Goal: Task Accomplishment & Management: Use online tool/utility

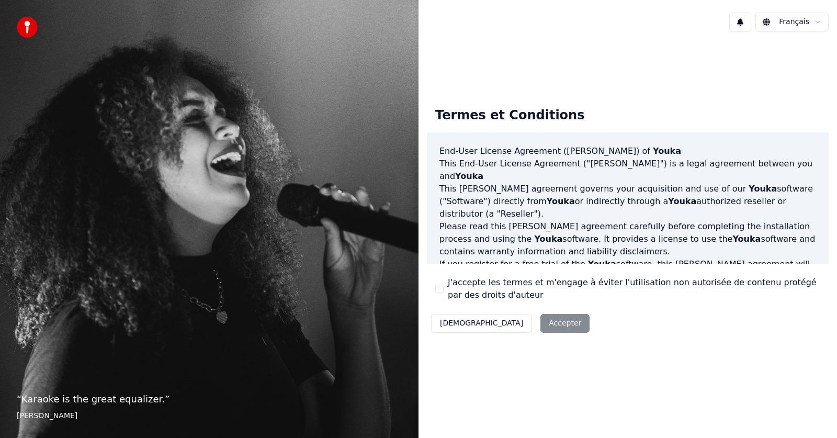
click at [504, 322] on div "Décliner Accepter" at bounding box center [510, 323] width 167 height 27
click at [436, 283] on div "J'accepte les termes et m'engage à éviter l'utilisation non autorisée de conten…" at bounding box center [627, 288] width 385 height 25
click at [441, 289] on button "J'accepte les termes et m'engage à éviter l'utilisation non autorisée de conten…" at bounding box center [439, 289] width 8 height 8
click at [540, 323] on button "Accepter" at bounding box center [564, 323] width 49 height 19
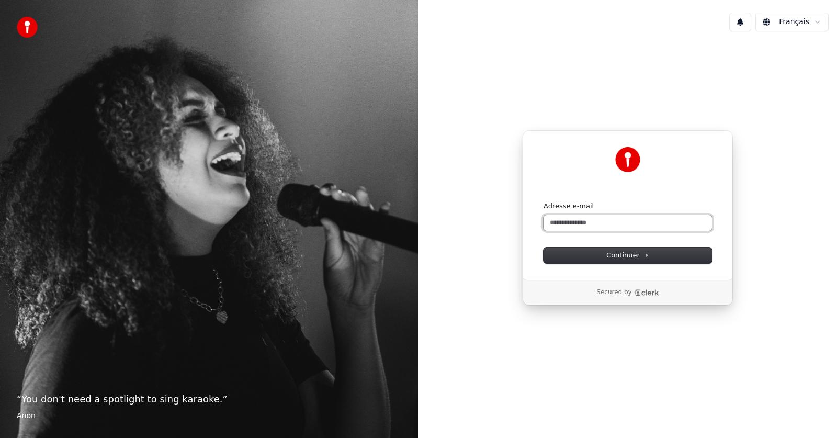
click at [595, 220] on input "Adresse e-mail" at bounding box center [628, 223] width 168 height 16
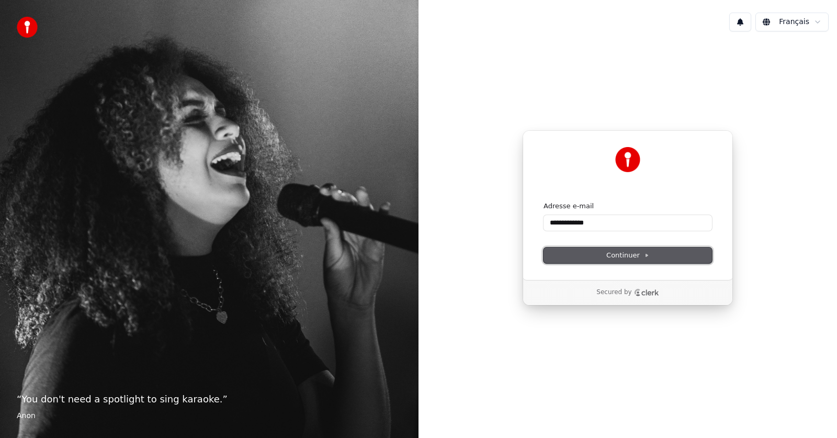
click at [618, 254] on span "Continuer" at bounding box center [627, 255] width 43 height 9
type input "**********"
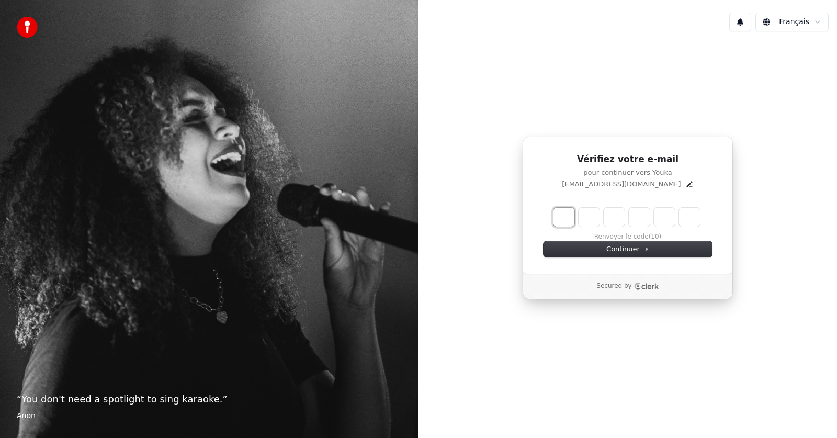
click at [570, 219] on input "Enter verification code. Digit 1" at bounding box center [563, 217] width 21 height 19
type input "*"
type input "**"
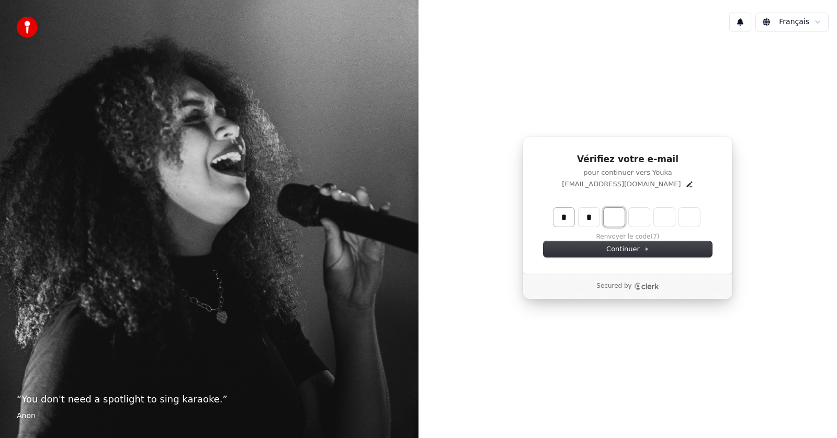
type input "*"
type input "***"
type input "*"
type input "****"
type input "*"
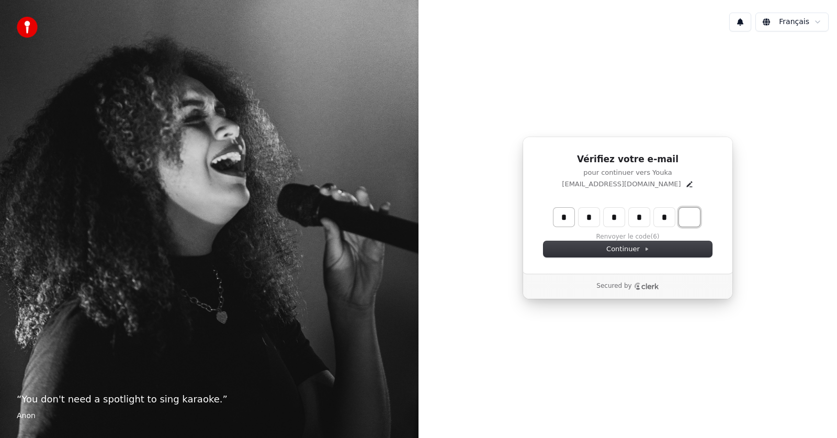
type input "******"
type input "*"
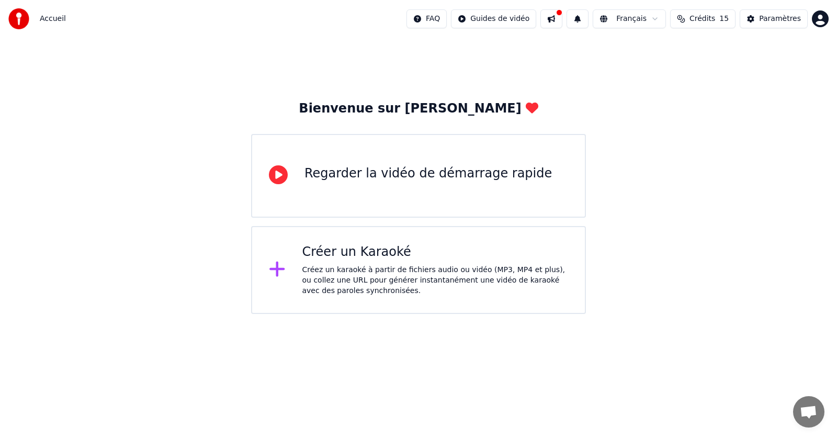
click at [382, 258] on div "Créer un Karaoké" at bounding box center [435, 252] width 266 height 17
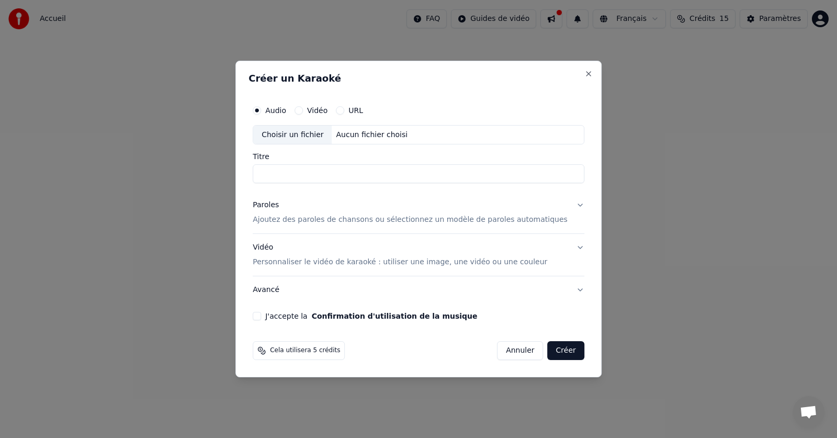
click at [301, 134] on div "Choisir un fichier" at bounding box center [292, 135] width 78 height 19
click at [321, 107] on div "Vidéo" at bounding box center [311, 110] width 33 height 8
click at [303, 108] on button "Vidéo" at bounding box center [299, 110] width 8 height 8
click at [306, 135] on div "Choisir un fichier" at bounding box center [292, 135] width 78 height 19
click at [319, 140] on div "Choisir un fichier" at bounding box center [292, 135] width 78 height 19
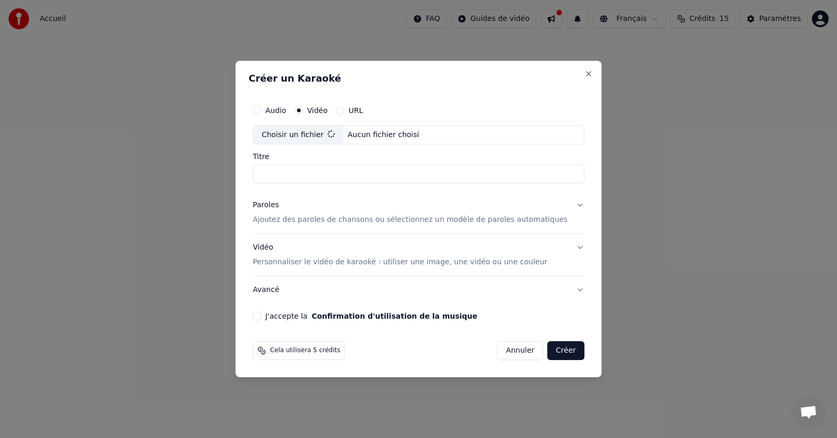
type input "**********"
click at [261, 316] on button "J'accepte la Confirmation d'utilisation de la musique" at bounding box center [257, 316] width 8 height 8
click at [276, 109] on div "Audio" at bounding box center [269, 110] width 33 height 8
click at [497, 347] on button "Annuler" at bounding box center [520, 350] width 46 height 19
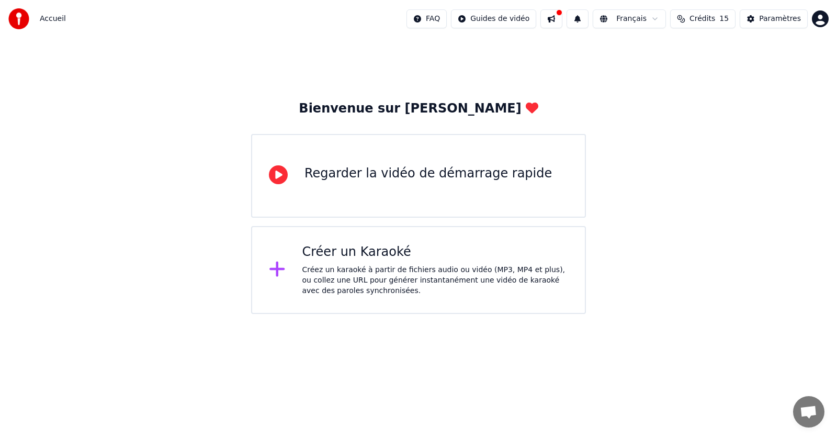
click at [417, 276] on div "Créez un karaoké à partir de fichiers audio ou vidéo (MP3, MP4 et plus), ou col…" at bounding box center [435, 280] width 266 height 31
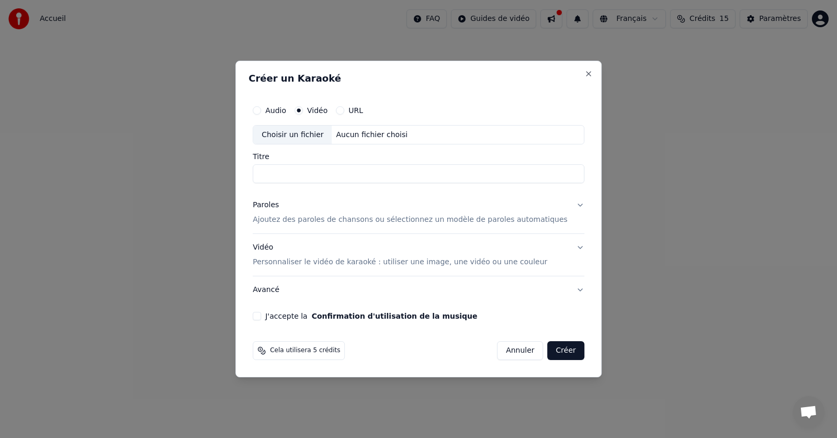
click at [282, 109] on label "Audio" at bounding box center [275, 110] width 21 height 7
click at [261, 109] on button "Audio" at bounding box center [257, 110] width 8 height 8
click at [323, 134] on div "Choisir un fichier" at bounding box center [292, 135] width 78 height 19
type input "**********"
click at [278, 317] on div "J'accepte la Confirmation d'utilisation de la musique" at bounding box center [419, 316] width 332 height 8
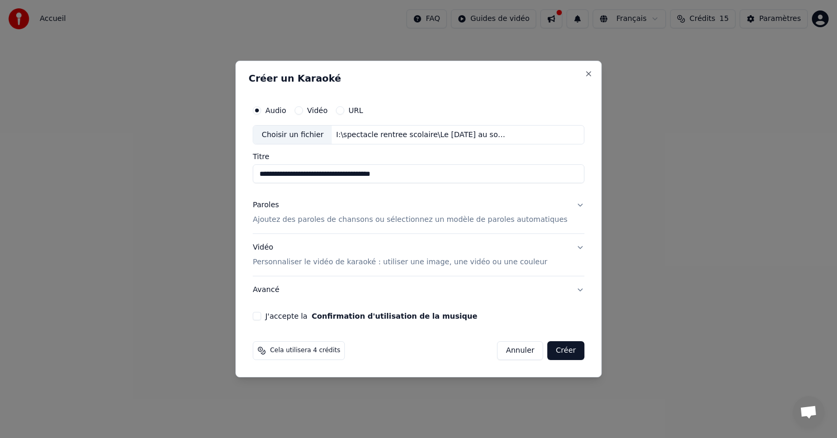
click at [261, 313] on button "J'accepte la Confirmation d'utilisation de la musique" at bounding box center [257, 316] width 8 height 8
click at [551, 353] on button "Créer" at bounding box center [566, 350] width 37 height 19
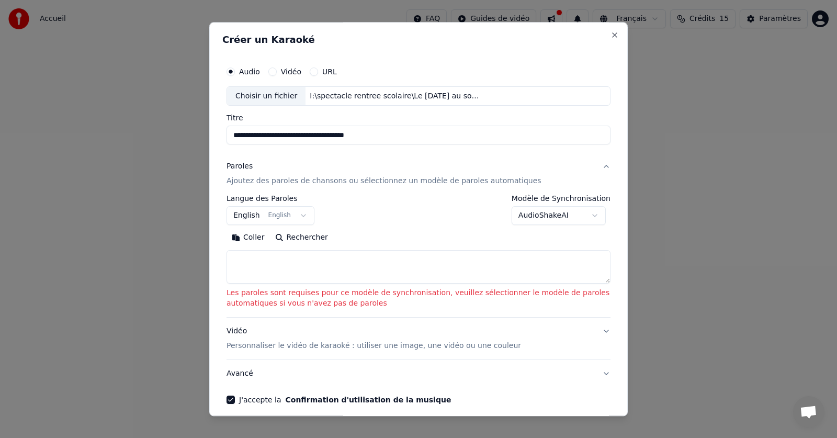
click at [295, 217] on button "English English" at bounding box center [271, 216] width 88 height 19
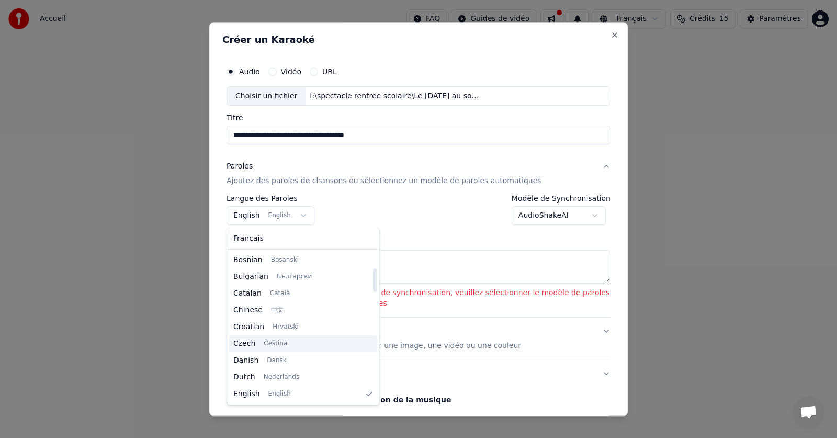
scroll to position [136, 0]
select select "**"
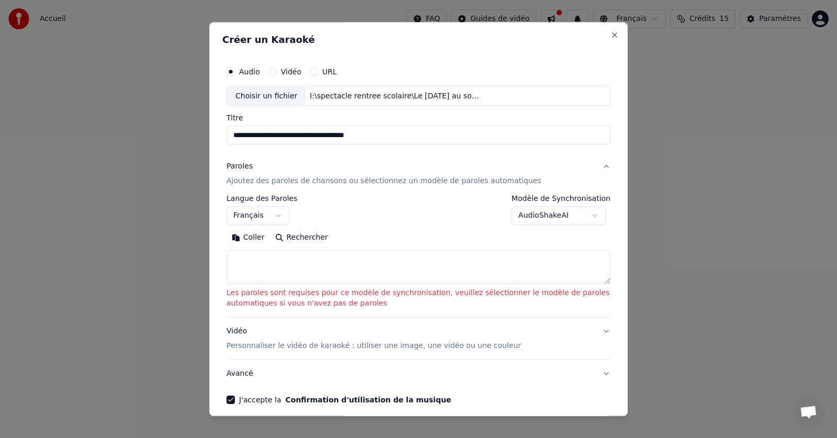
click at [285, 235] on button "Rechercher" at bounding box center [301, 238] width 63 height 17
click at [243, 262] on textarea at bounding box center [419, 267] width 384 height 33
click at [251, 238] on button "Coller" at bounding box center [248, 238] width 43 height 17
type textarea "**********"
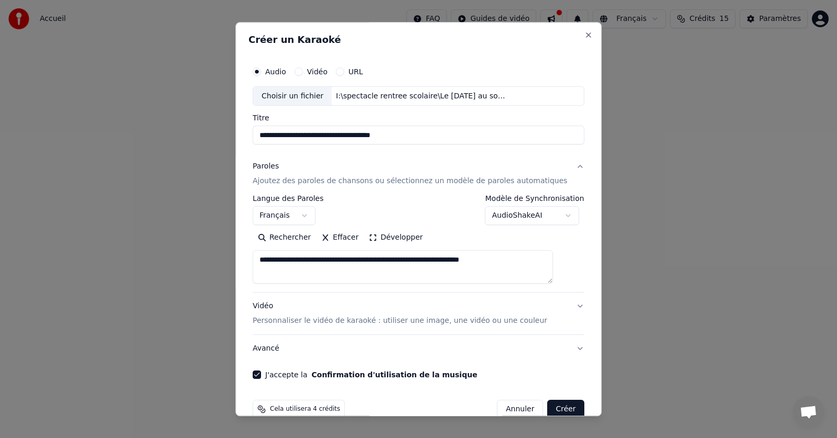
drag, startPoint x: 489, startPoint y: 267, endPoint x: 236, endPoint y: 256, distance: 252.4
click at [236, 256] on body "**********" at bounding box center [418, 157] width 837 height 314
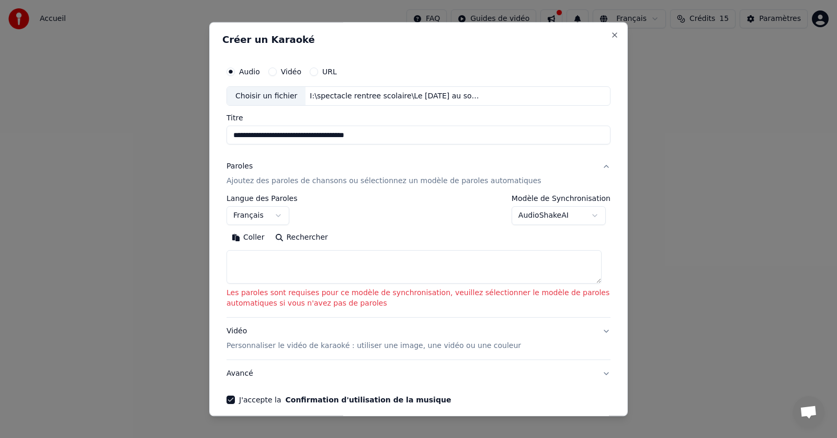
click at [439, 182] on p "Ajoutez des paroles de chansons ou sélectionnez un modèle de paroles automatiqu…" at bounding box center [384, 181] width 315 height 10
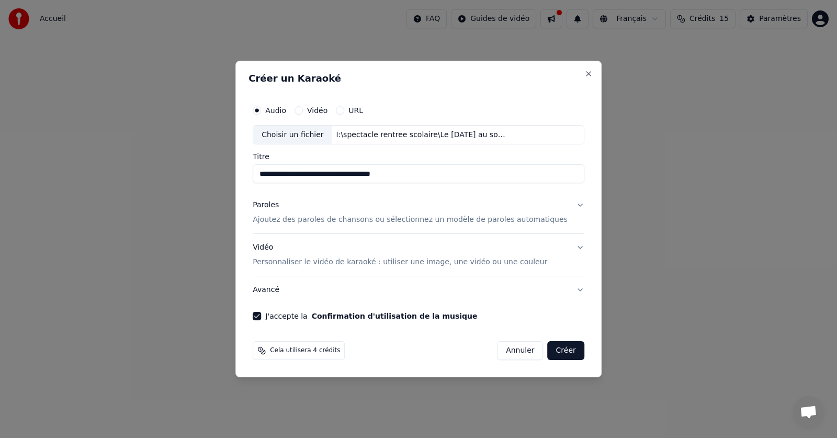
click at [384, 216] on p "Ajoutez des paroles de chansons ou sélectionnez un modèle de paroles automatiqu…" at bounding box center [410, 220] width 315 height 10
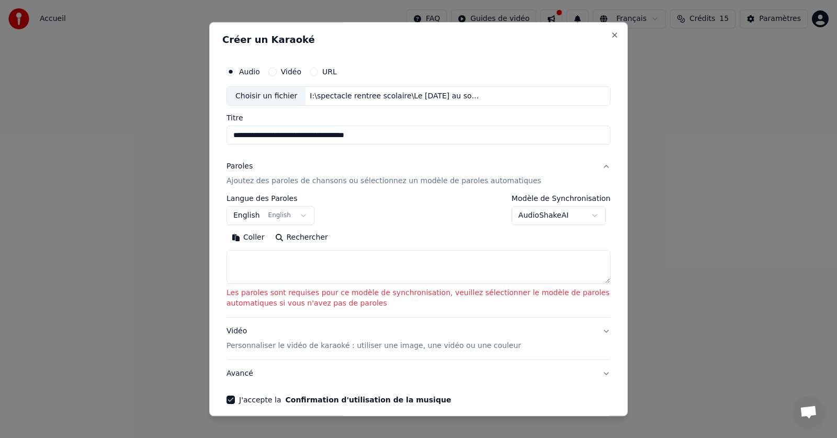
click at [246, 265] on textarea at bounding box center [419, 267] width 384 height 33
click at [229, 257] on textarea at bounding box center [419, 267] width 384 height 33
click at [244, 237] on button "Coller" at bounding box center [248, 238] width 43 height 17
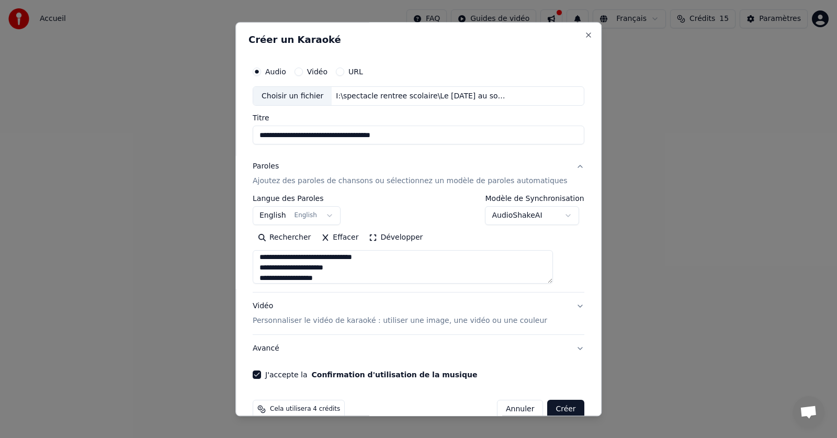
scroll to position [143, 0]
click at [272, 279] on textarea "**********" at bounding box center [403, 267] width 300 height 33
paste textarea "**********"
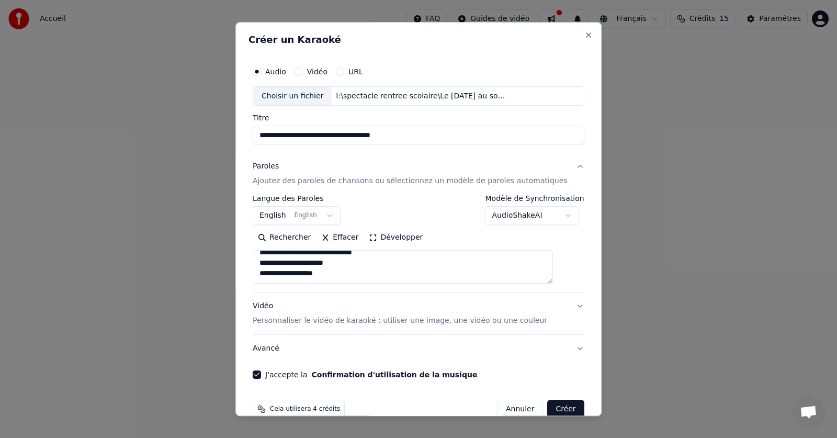
type textarea "**********"
click at [548, 408] on button "Créer" at bounding box center [566, 409] width 37 height 19
select select "**"
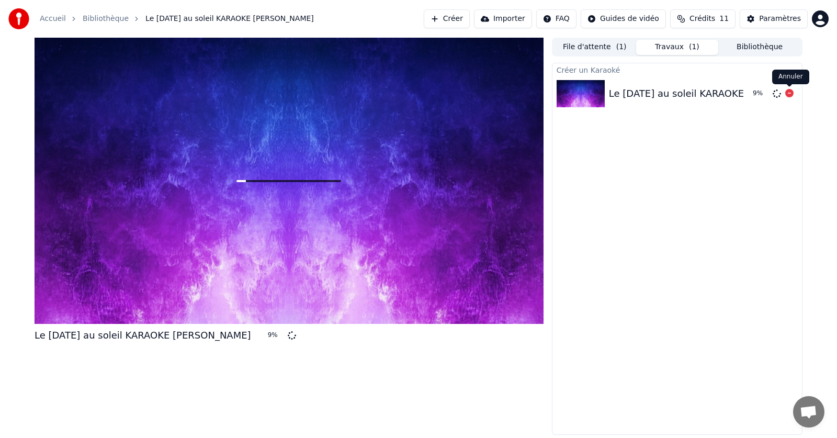
click at [788, 94] on icon at bounding box center [789, 93] width 8 height 8
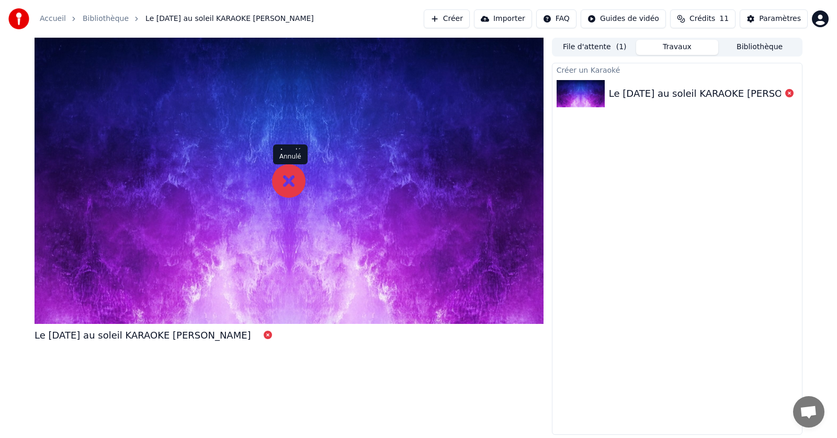
click at [293, 177] on icon at bounding box center [288, 180] width 33 height 33
click at [456, 18] on button "Créer" at bounding box center [447, 18] width 46 height 19
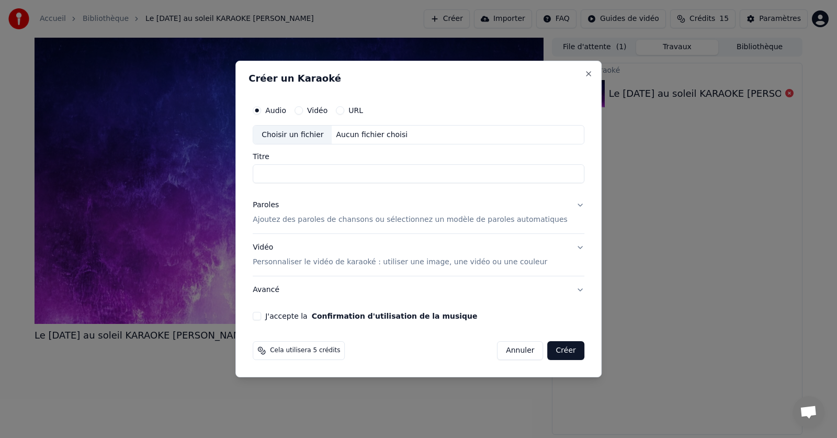
click at [310, 133] on div "Choisir un fichier" at bounding box center [292, 135] width 78 height 19
type input "**********"
click at [290, 217] on p "Ajoutez des paroles de chansons ou sélectionnez un modèle de paroles automatiqu…" at bounding box center [410, 220] width 315 height 10
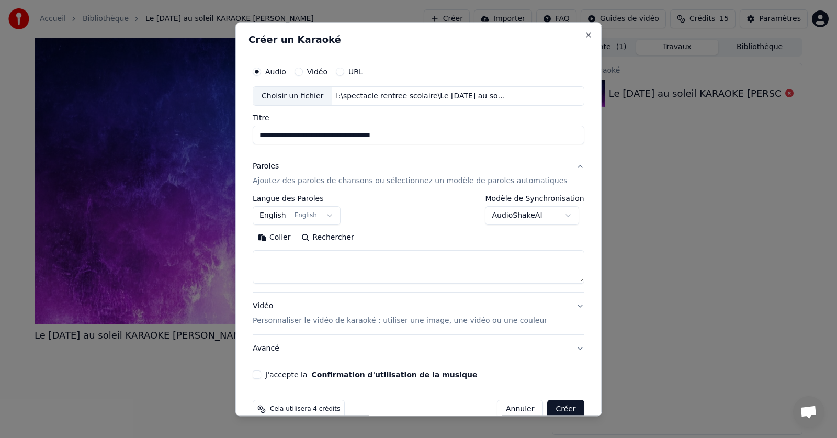
click at [279, 234] on button "Coller" at bounding box center [274, 238] width 43 height 17
click at [271, 276] on textarea "**********" at bounding box center [403, 267] width 300 height 33
paste textarea "**********"
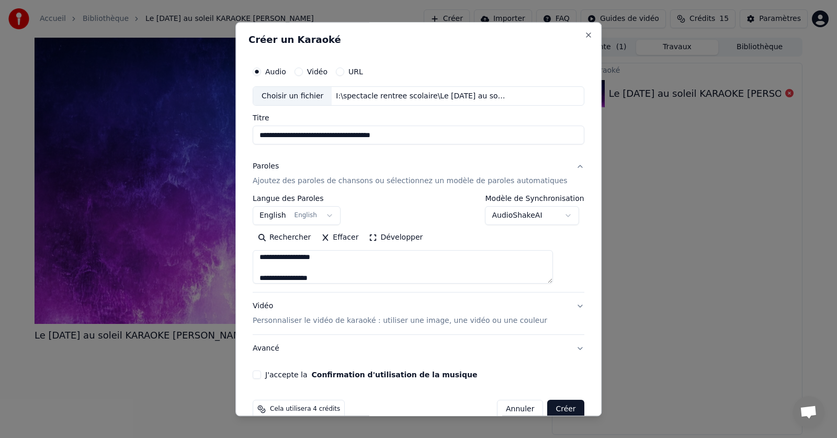
scroll to position [306, 0]
type textarea "**********"
click at [557, 410] on button "Créer" at bounding box center [566, 409] width 37 height 19
select select "**"
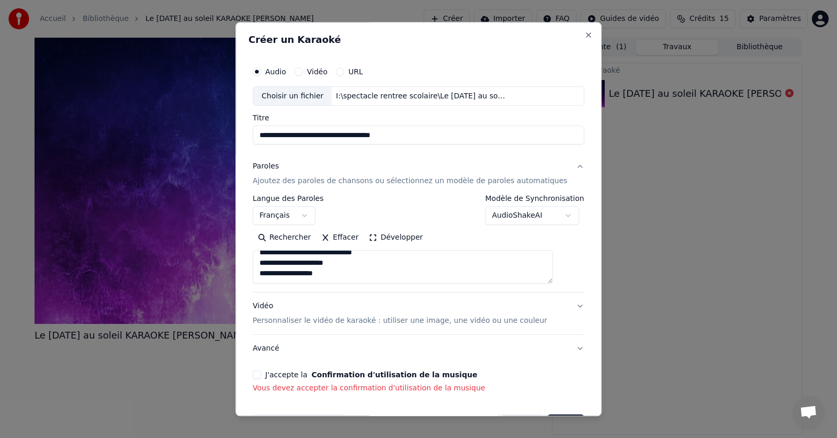
click at [261, 371] on button "J'accepte la Confirmation d'utilisation de la musique" at bounding box center [257, 375] width 8 height 8
click at [550, 409] on button "Créer" at bounding box center [566, 409] width 37 height 19
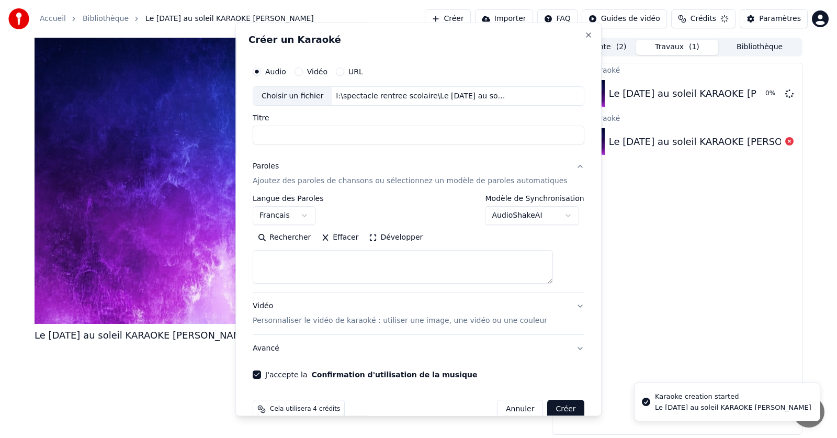
select select
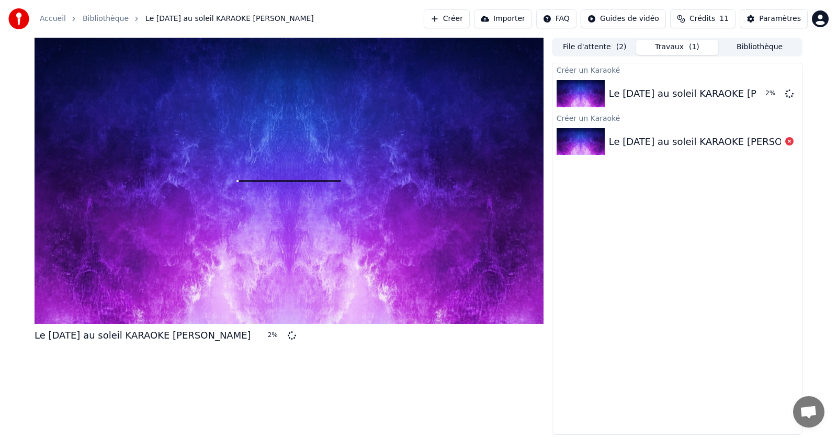
click at [789, 142] on icon at bounding box center [789, 141] width 8 height 8
click at [790, 141] on icon at bounding box center [789, 141] width 8 height 8
click at [674, 44] on button "Travaux ( 1 )" at bounding box center [677, 47] width 83 height 15
click at [589, 47] on button "File d'attente ( 2 )" at bounding box center [594, 47] width 83 height 15
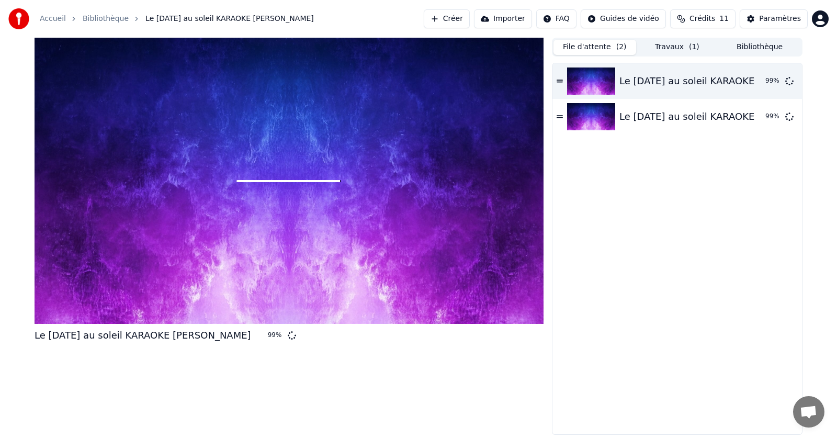
click at [665, 46] on button "Travaux ( 1 )" at bounding box center [677, 47] width 83 height 15
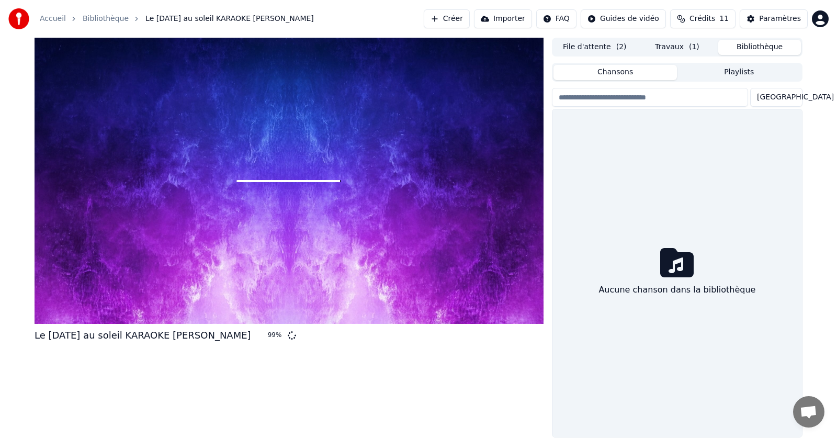
click at [767, 50] on button "Bibliothèque" at bounding box center [759, 47] width 83 height 15
click at [598, 44] on button "File d'attente ( 2 )" at bounding box center [594, 47] width 83 height 15
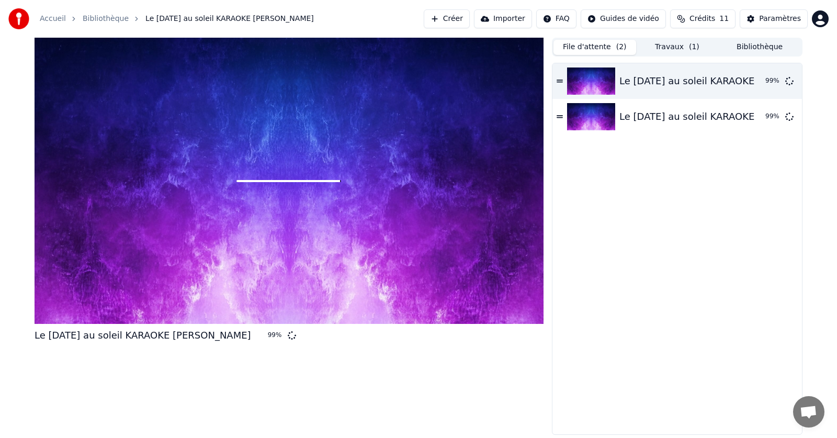
click at [680, 47] on button "Travaux ( 1 )" at bounding box center [677, 47] width 83 height 15
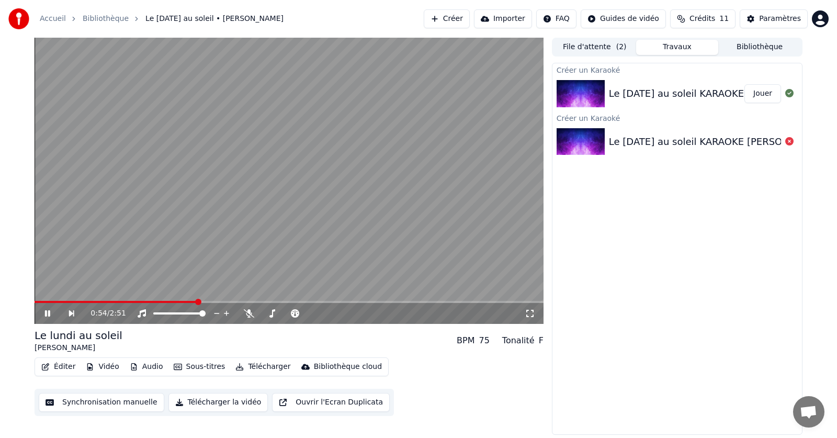
click at [476, 219] on video at bounding box center [289, 181] width 509 height 286
click at [379, 312] on div "0:54 / 2:51" at bounding box center [307, 313] width 434 height 10
click at [789, 141] on icon at bounding box center [789, 141] width 8 height 8
click at [225, 230] on video at bounding box center [289, 181] width 509 height 286
click at [308, 99] on video at bounding box center [289, 181] width 509 height 286
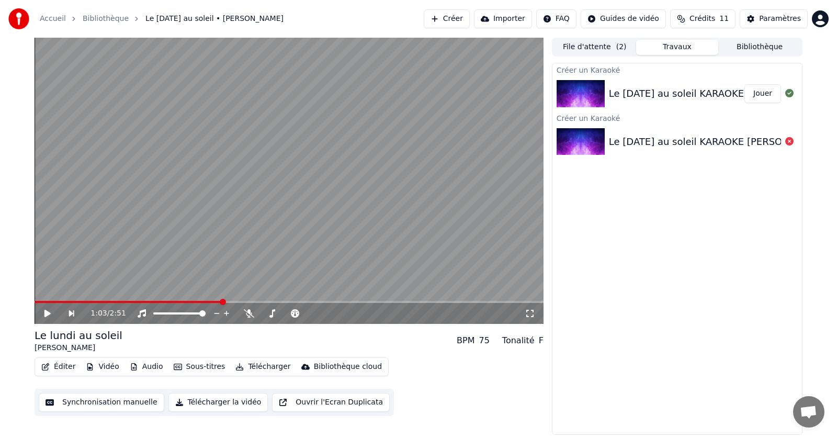
click at [52, 20] on link "Accueil" at bounding box center [53, 19] width 26 height 10
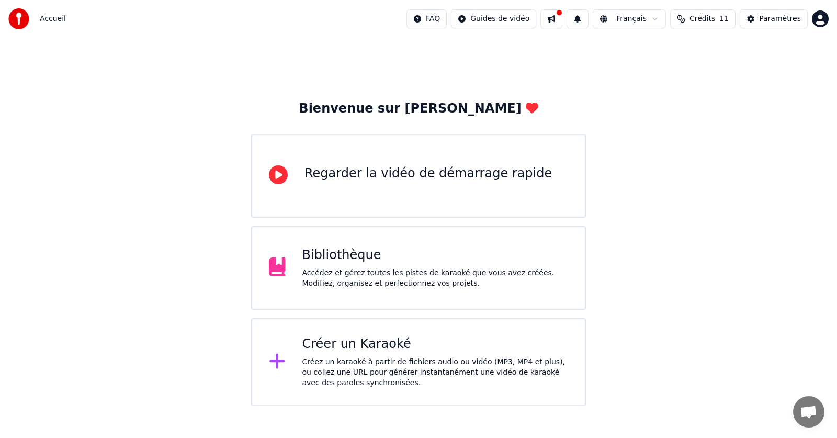
click at [338, 268] on div "Accédez et gérez toutes les pistes de karaoké que vous avez créées. Modifiez, o…" at bounding box center [435, 278] width 266 height 21
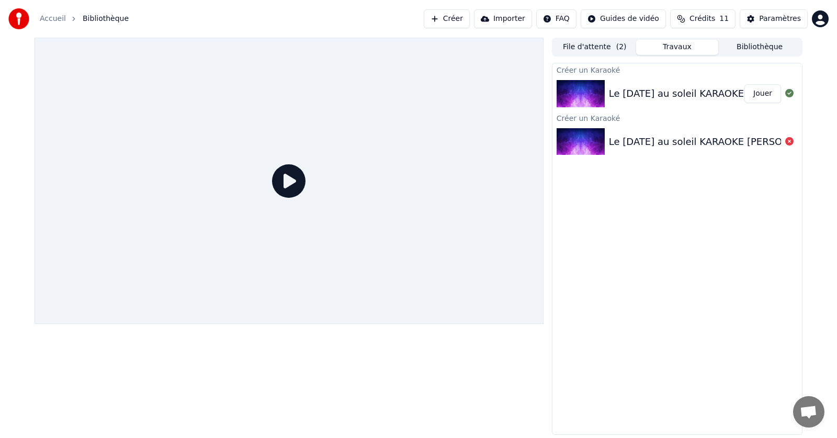
click at [745, 46] on button "Bibliothèque" at bounding box center [759, 47] width 83 height 15
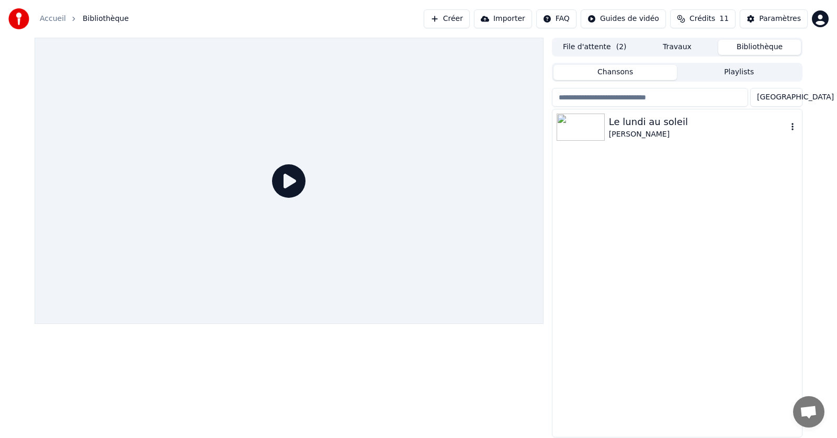
click at [789, 124] on icon "button" at bounding box center [792, 126] width 10 height 8
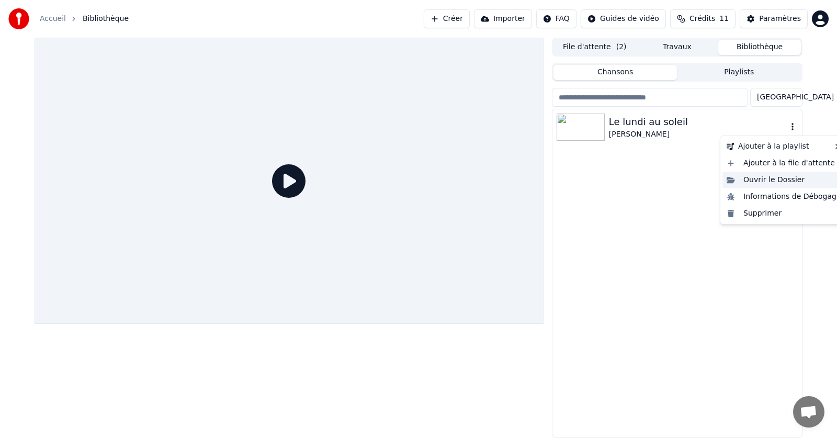
click at [789, 179] on div "Ouvrir le Dossier" at bounding box center [783, 180] width 123 height 17
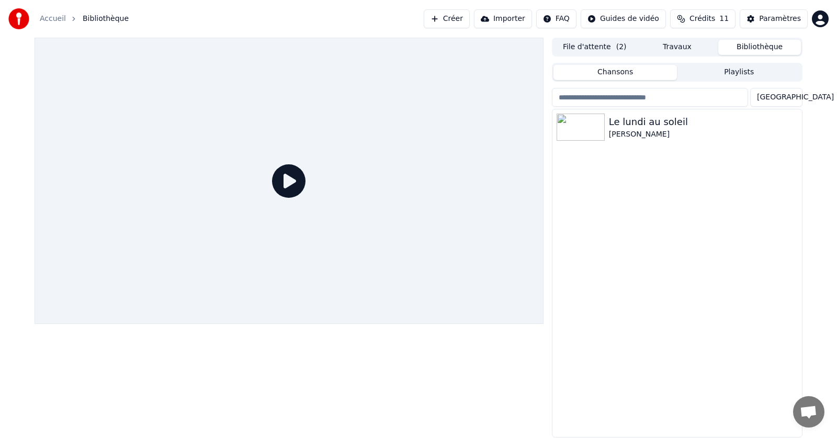
click at [470, 16] on button "Créer" at bounding box center [447, 18] width 46 height 19
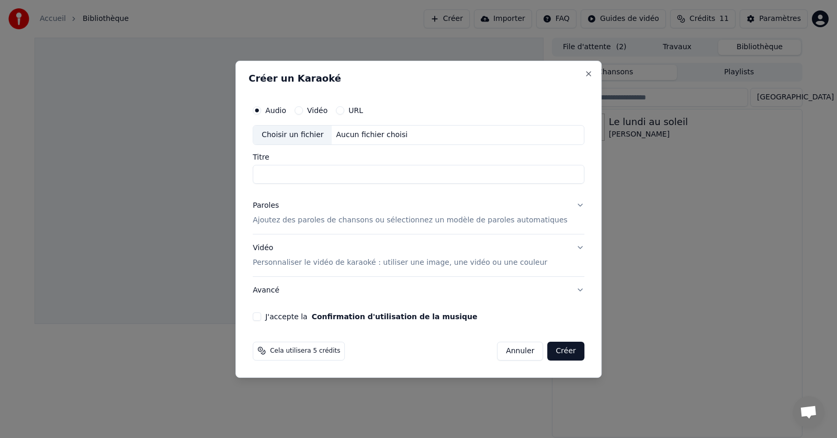
click at [317, 134] on div "Choisir un fichier" at bounding box center [292, 135] width 78 height 19
type input "**********"
click at [374, 222] on p "Ajoutez des paroles de chansons ou sélectionnez un modèle de paroles automatiqu…" at bounding box center [410, 220] width 315 height 10
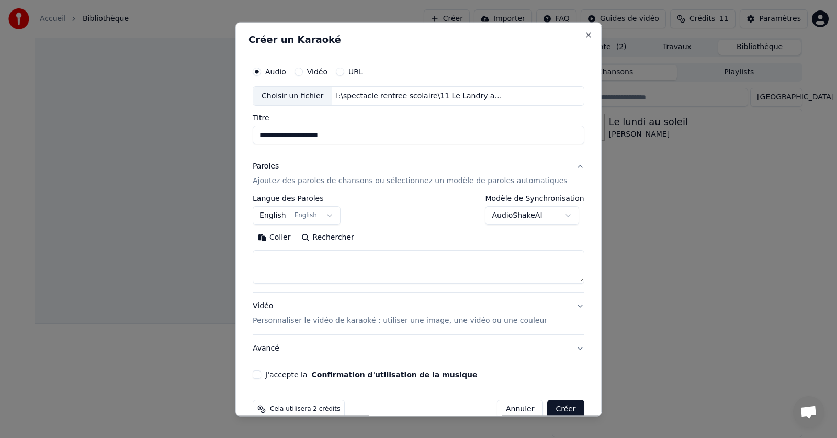
click at [286, 237] on button "Coller" at bounding box center [274, 238] width 43 height 17
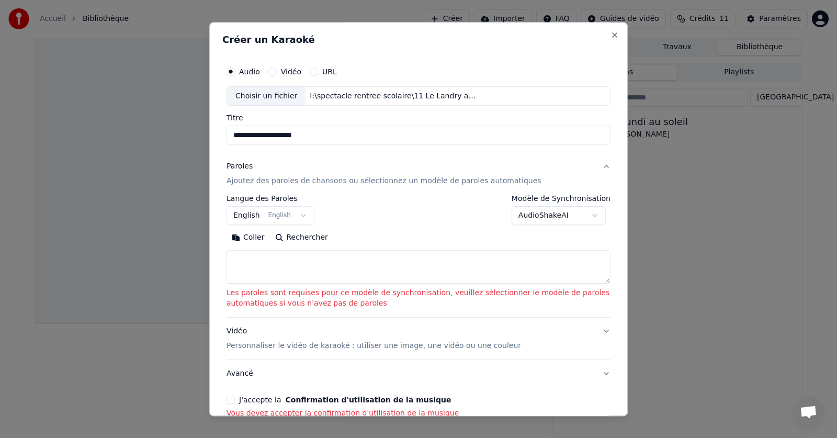
click at [254, 259] on textarea at bounding box center [419, 267] width 384 height 33
click at [252, 239] on button "Coller" at bounding box center [248, 238] width 43 height 17
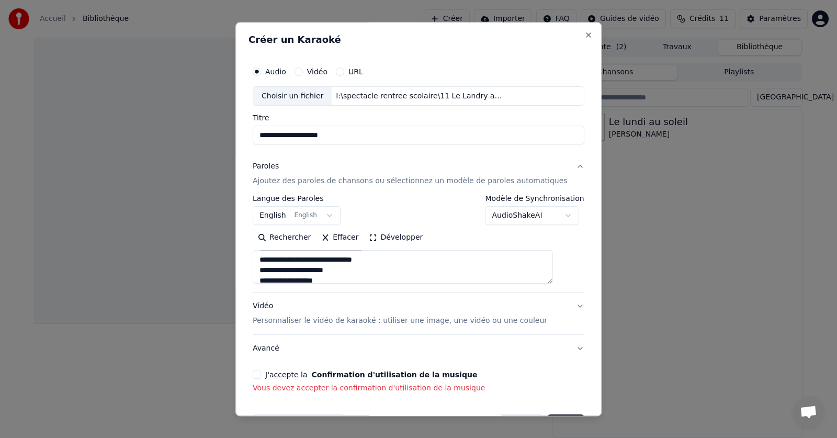
scroll to position [143, 0]
drag, startPoint x: 272, startPoint y: 276, endPoint x: 340, endPoint y: 285, distance: 68.6
click at [273, 277] on textarea "**********" at bounding box center [403, 267] width 300 height 33
paste textarea "**********"
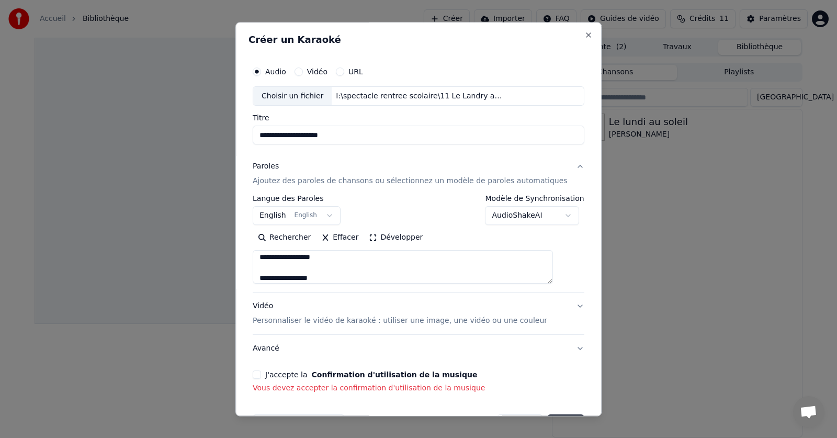
scroll to position [306, 0]
type textarea "**********"
click at [261, 373] on button "J'accepte la Confirmation d'utilisation de la musique" at bounding box center [257, 375] width 8 height 8
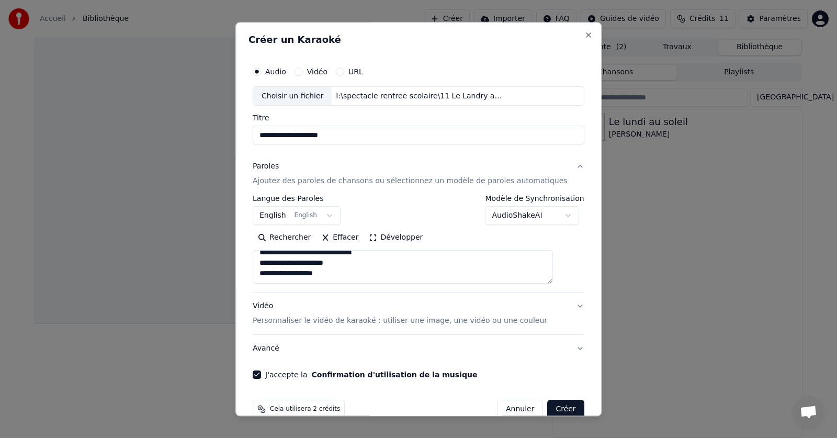
click at [548, 408] on button "Créer" at bounding box center [566, 409] width 37 height 19
select select "**"
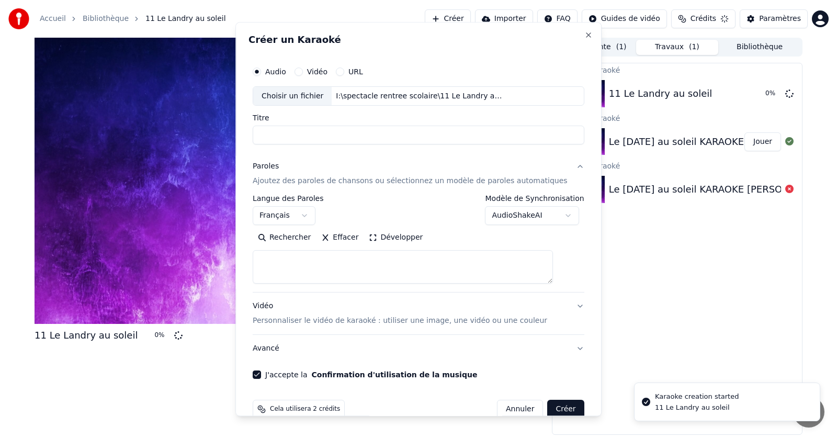
select select
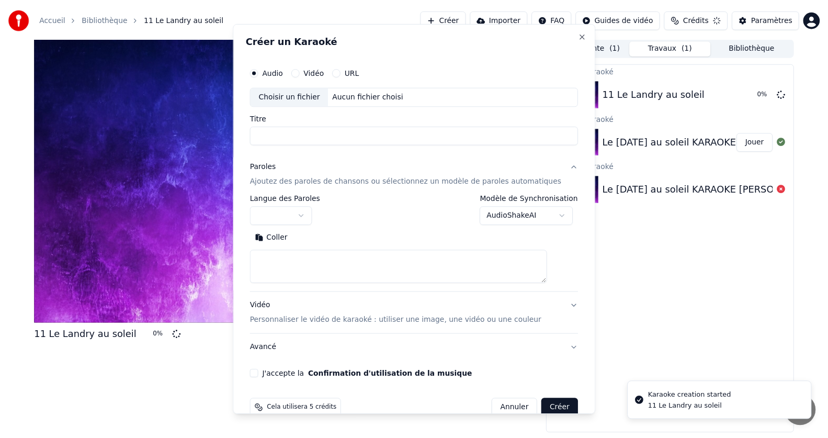
scroll to position [0, 0]
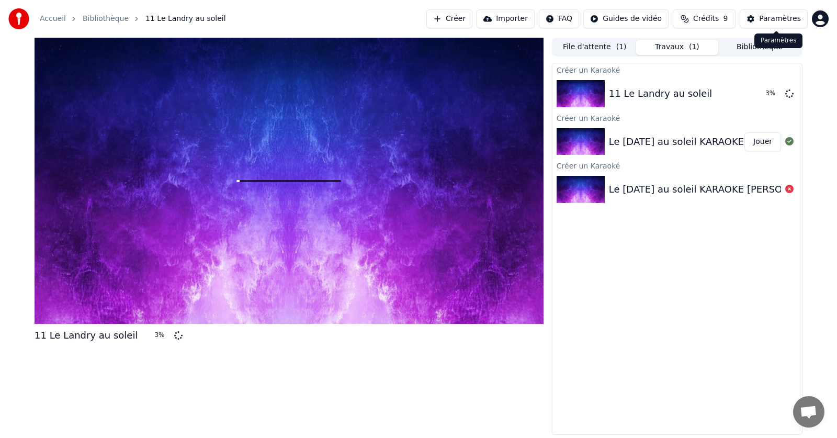
click at [793, 19] on div "Paramètres" at bounding box center [780, 19] width 42 height 10
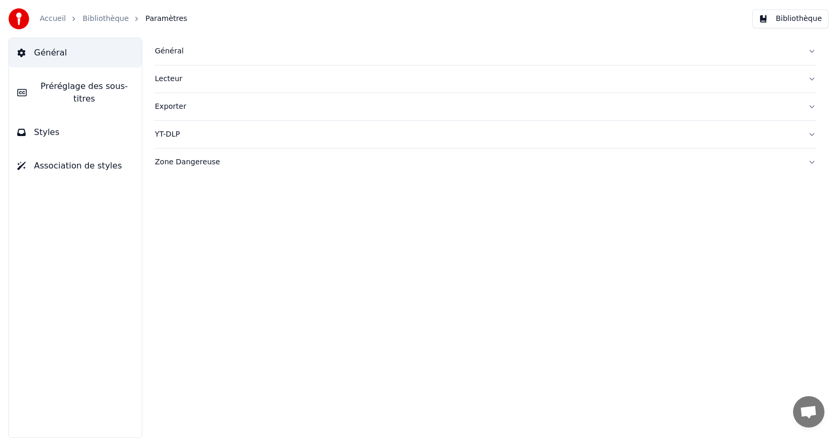
click at [59, 118] on button "Styles" at bounding box center [75, 132] width 133 height 29
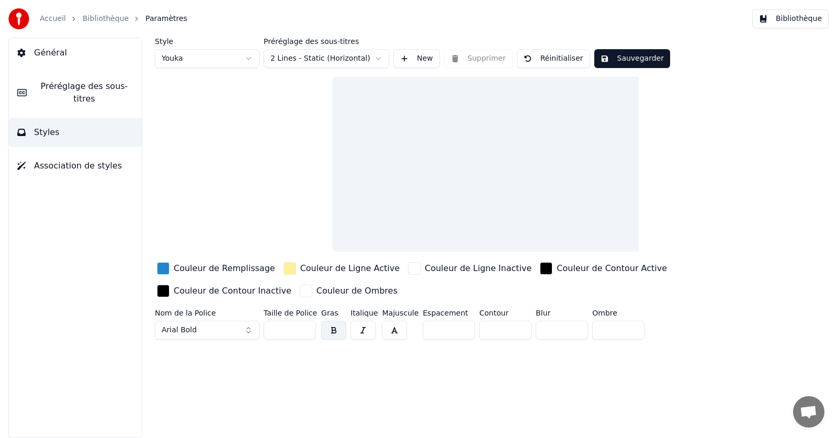
click at [54, 16] on link "Accueil" at bounding box center [53, 19] width 26 height 10
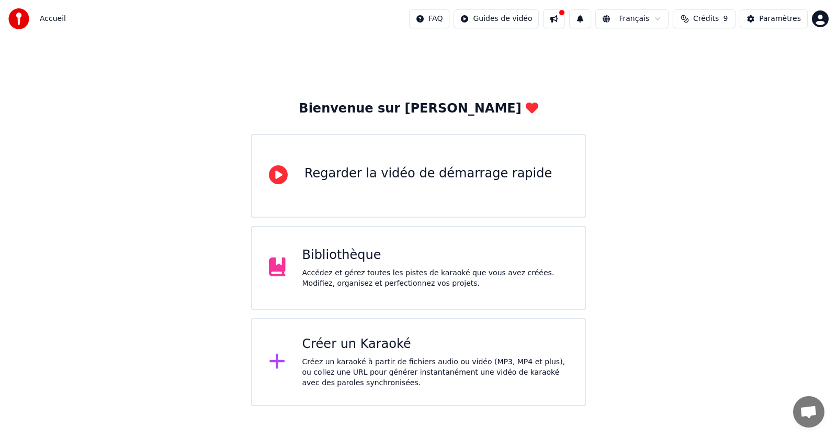
click at [565, 18] on button at bounding box center [554, 18] width 22 height 19
click at [794, 17] on div "Paramètres" at bounding box center [780, 19] width 42 height 10
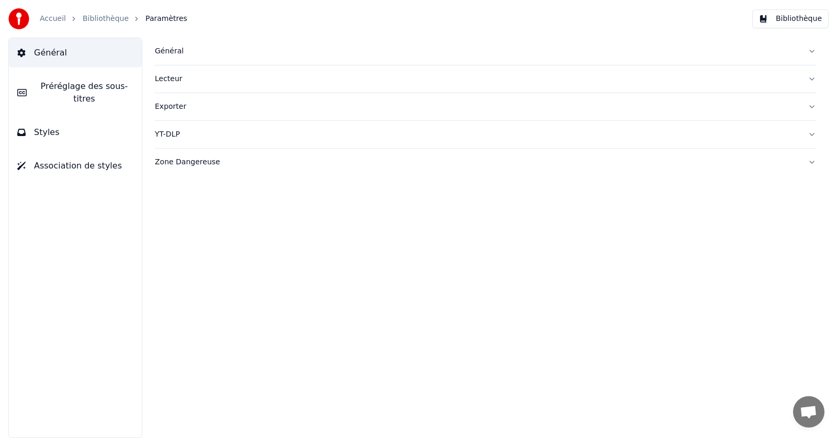
click at [101, 18] on link "Bibliothèque" at bounding box center [106, 19] width 46 height 10
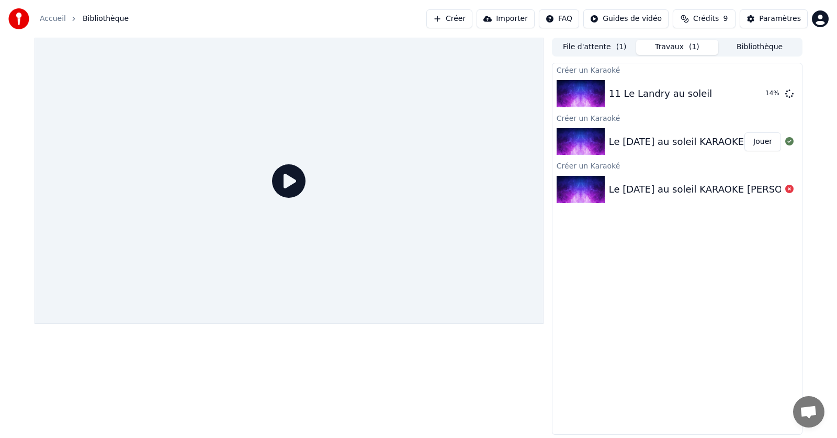
click at [588, 47] on button "File d'attente ( 1 )" at bounding box center [594, 47] width 83 height 15
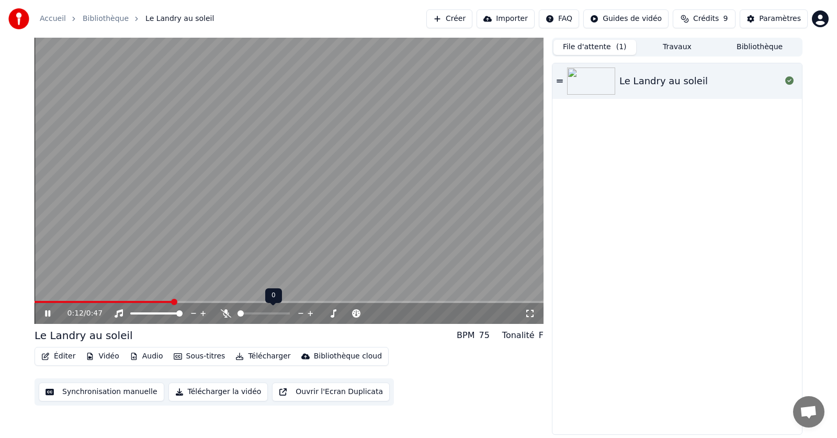
click at [237, 315] on span at bounding box center [240, 313] width 6 height 6
click at [334, 310] on icon at bounding box center [334, 313] width 10 height 10
click at [323, 313] on icon at bounding box center [324, 313] width 10 height 10
click at [271, 312] on icon at bounding box center [272, 313] width 10 height 8
click at [203, 314] on icon at bounding box center [202, 313] width 5 height 5
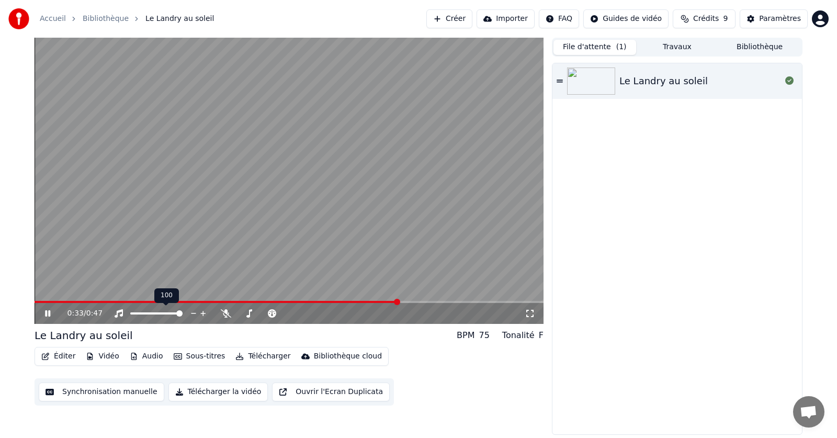
click at [193, 313] on icon at bounding box center [194, 313] width 10 height 10
click at [193, 312] on icon at bounding box center [194, 313] width 10 height 10
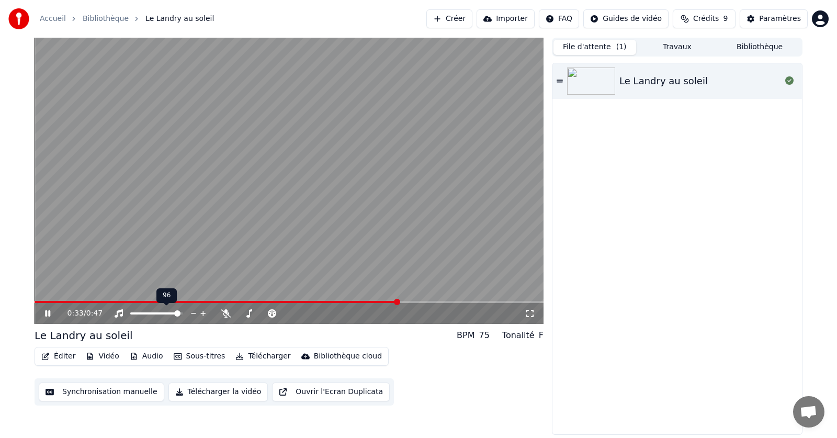
click at [193, 312] on icon at bounding box center [194, 313] width 10 height 10
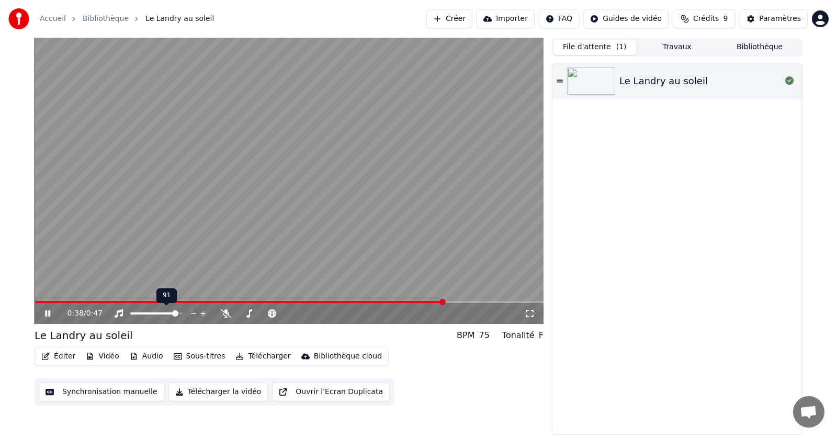
click at [193, 312] on icon at bounding box center [194, 313] width 10 height 10
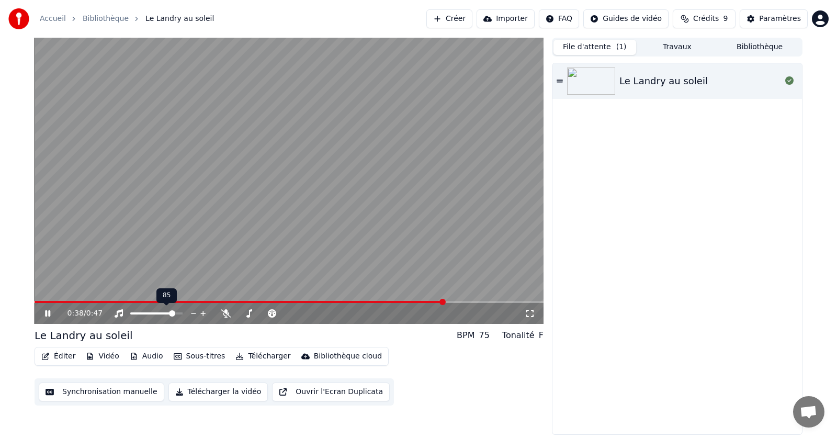
click at [193, 312] on icon at bounding box center [194, 313] width 10 height 10
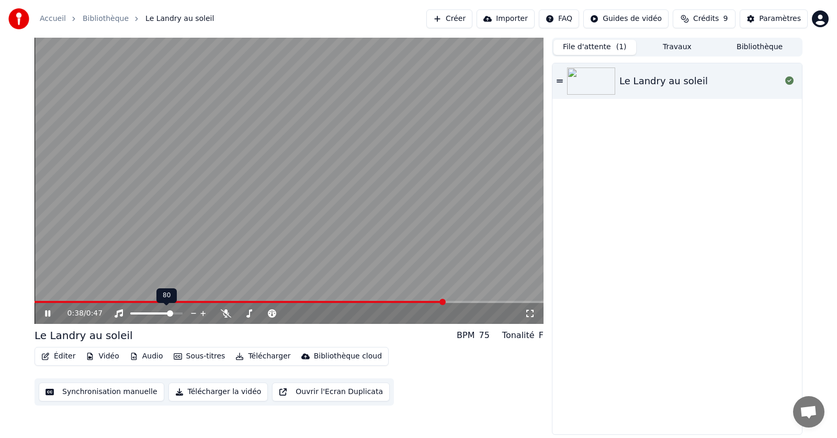
click at [193, 312] on icon at bounding box center [194, 313] width 10 height 10
drag, startPoint x: 165, startPoint y: 311, endPoint x: 136, endPoint y: 311, distance: 28.8
click at [136, 311] on div at bounding box center [166, 313] width 84 height 10
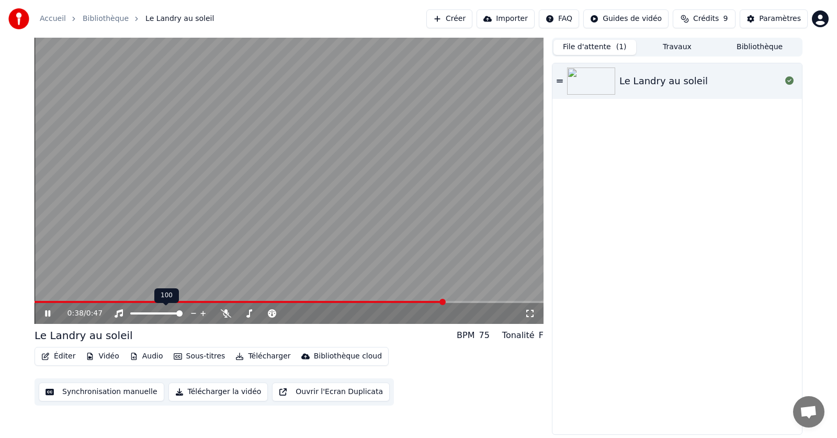
click at [183, 314] on span at bounding box center [179, 313] width 6 height 6
click at [122, 391] on button "Synchronisation manuelle" at bounding box center [102, 391] width 126 height 19
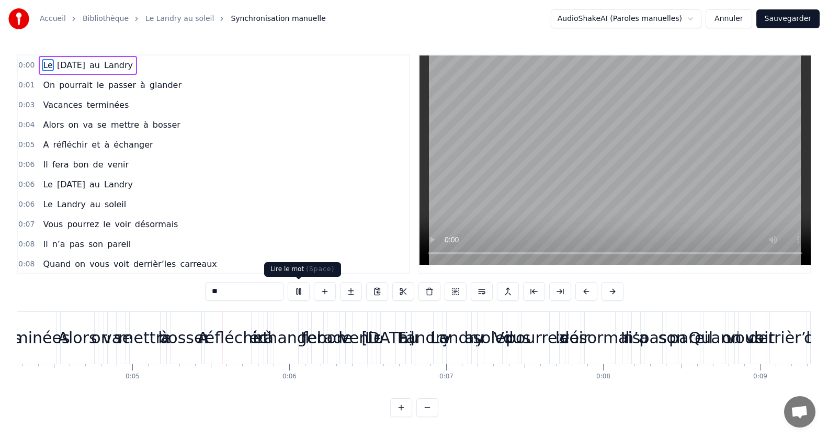
scroll to position [0, 703]
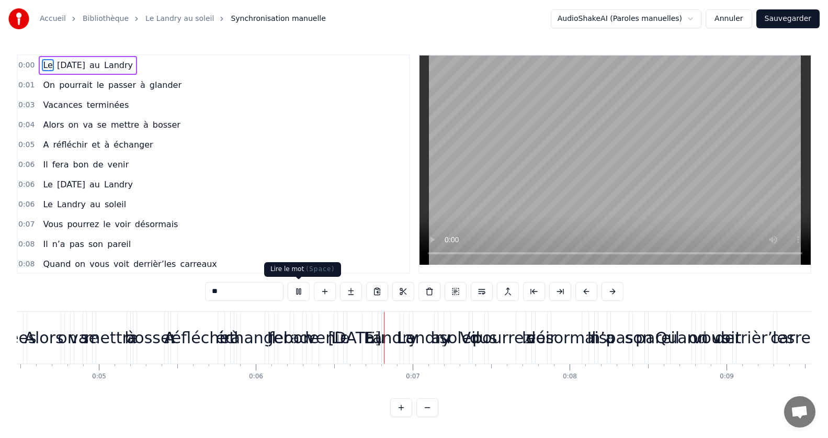
click at [297, 287] on button at bounding box center [299, 291] width 22 height 19
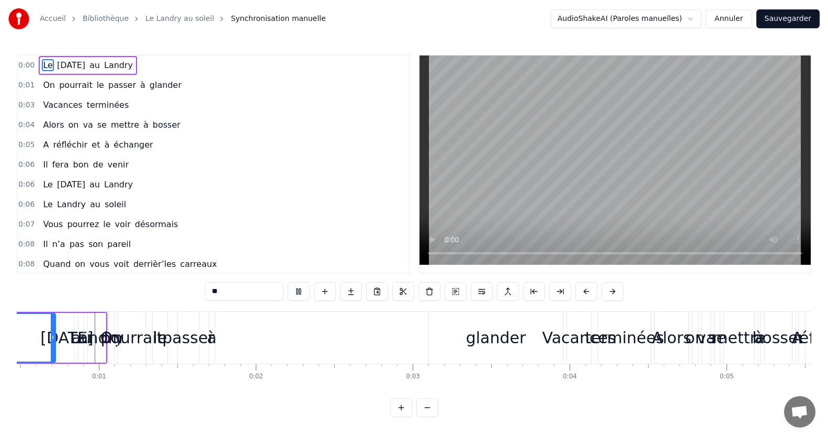
scroll to position [0, 98]
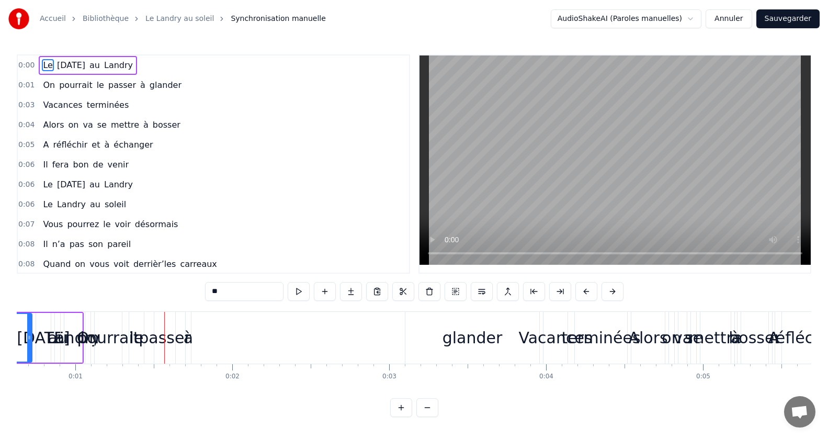
drag, startPoint x: 270, startPoint y: 324, endPoint x: 307, endPoint y: 325, distance: 36.1
click at [307, 324] on div "On pourrait le passer à glander" at bounding box center [313, 338] width 457 height 52
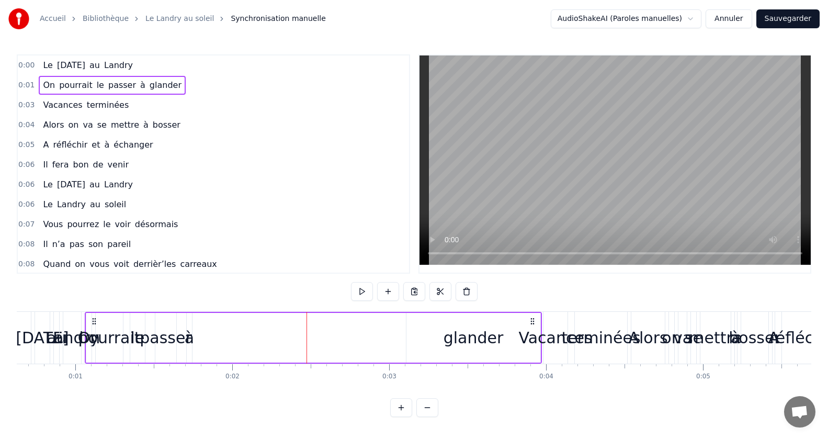
drag, startPoint x: 259, startPoint y: 311, endPoint x: 202, endPoint y: 311, distance: 56.5
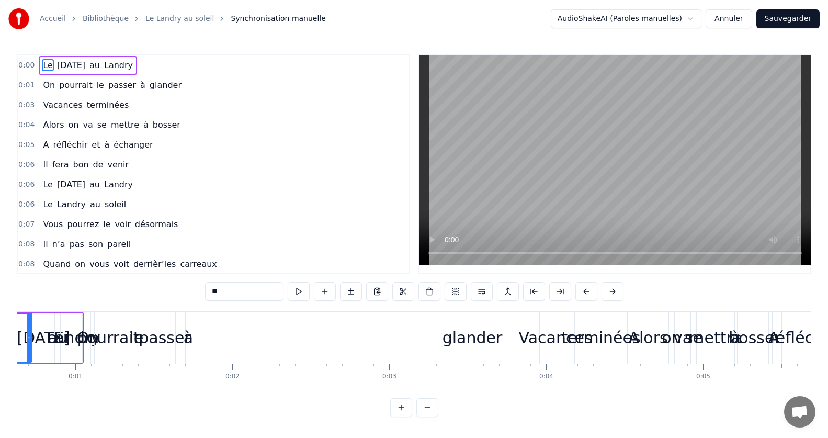
scroll to position [0, 51]
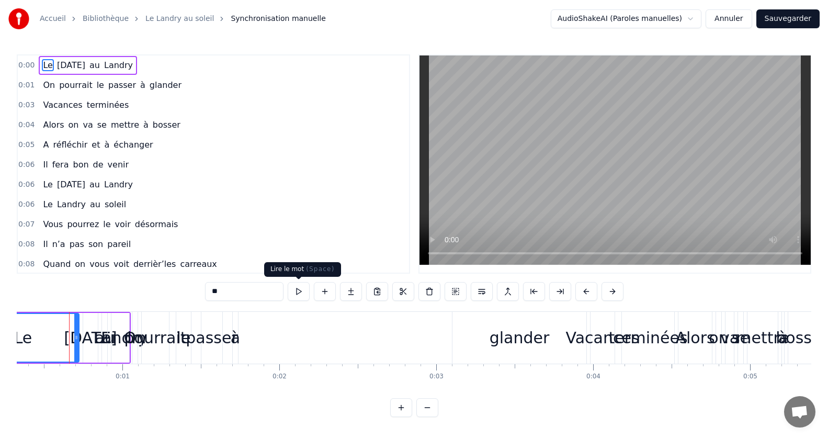
click at [298, 291] on button at bounding box center [299, 291] width 22 height 19
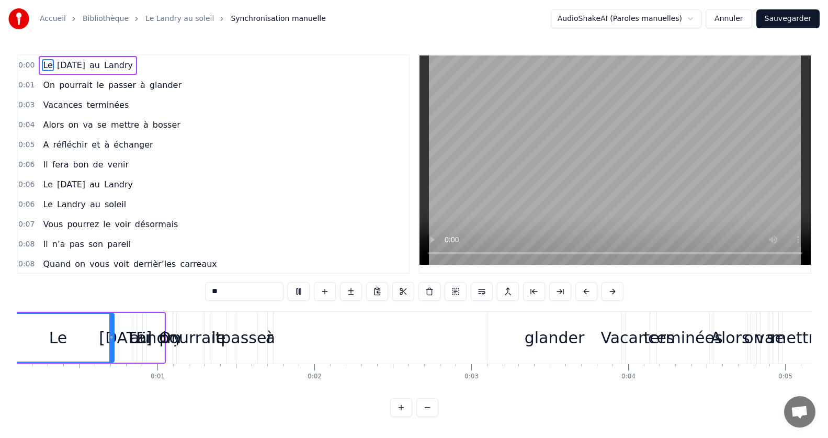
scroll to position [0, 0]
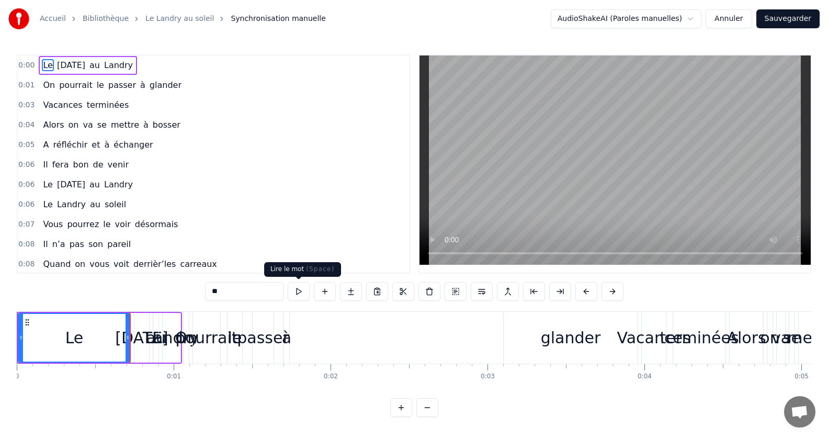
click at [301, 292] on button at bounding box center [299, 291] width 22 height 19
click at [297, 291] on button at bounding box center [299, 291] width 22 height 19
click at [330, 331] on div "On pourrait le passer à glander" at bounding box center [411, 338] width 457 height 52
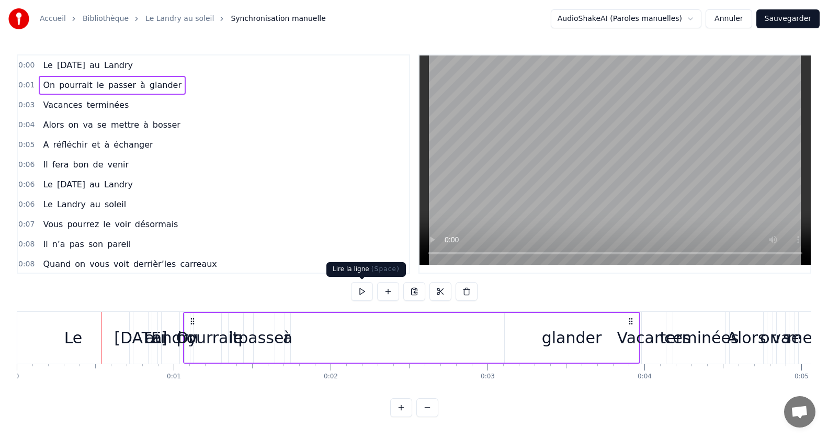
click at [359, 291] on button at bounding box center [362, 291] width 22 height 19
click at [37, 335] on div "Le" at bounding box center [73, 338] width 112 height 52
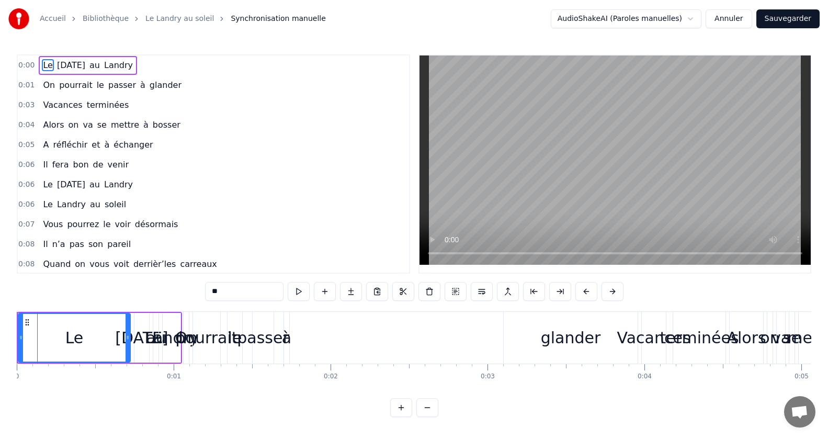
scroll to position [5, 0]
click at [301, 337] on div "On pourrait le passer à glander" at bounding box center [411, 338] width 457 height 52
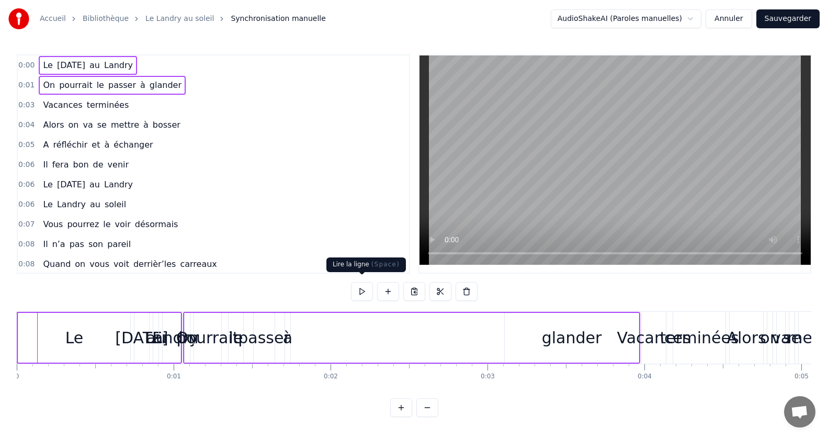
click at [366, 288] on button at bounding box center [362, 291] width 22 height 19
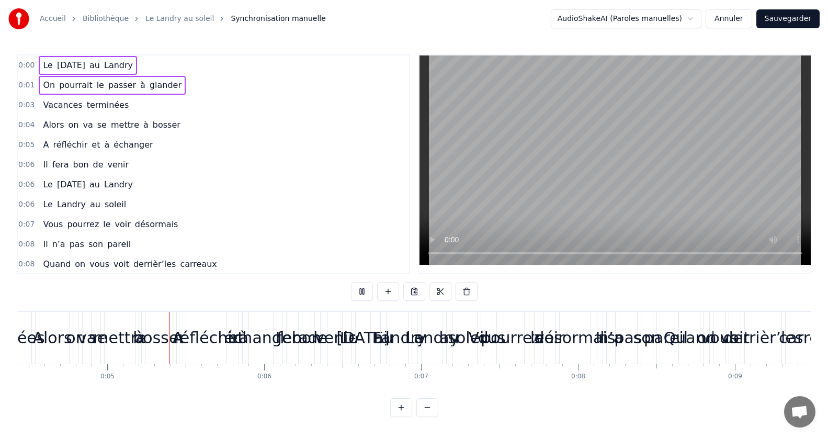
scroll to position [0, 696]
click at [22, 60] on span "0:00" at bounding box center [26, 65] width 16 height 10
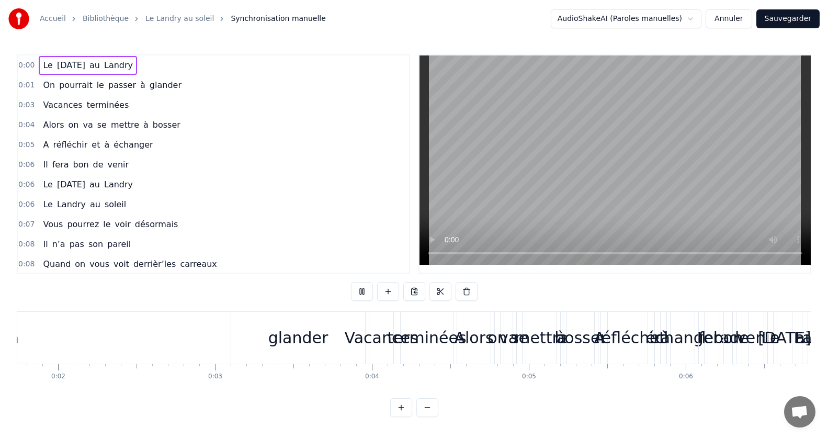
scroll to position [0, 112]
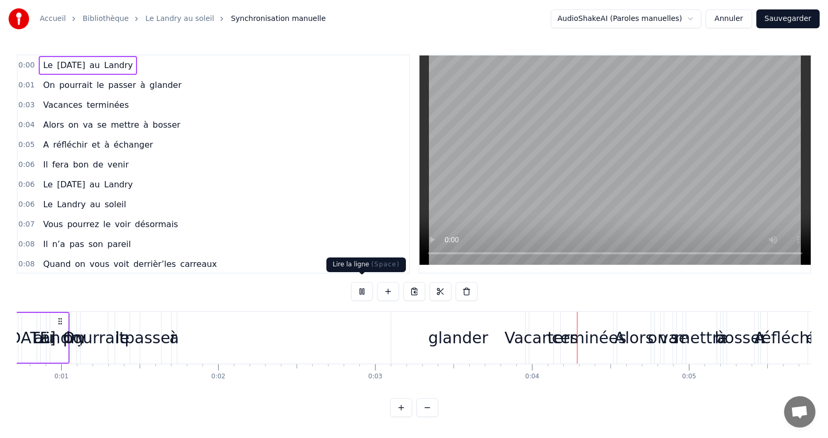
click at [360, 288] on button at bounding box center [362, 291] width 22 height 19
click at [63, 56] on div "Le [DATE] au Landry" at bounding box center [88, 65] width 98 height 19
click at [20, 60] on span "0:00" at bounding box center [26, 65] width 16 height 10
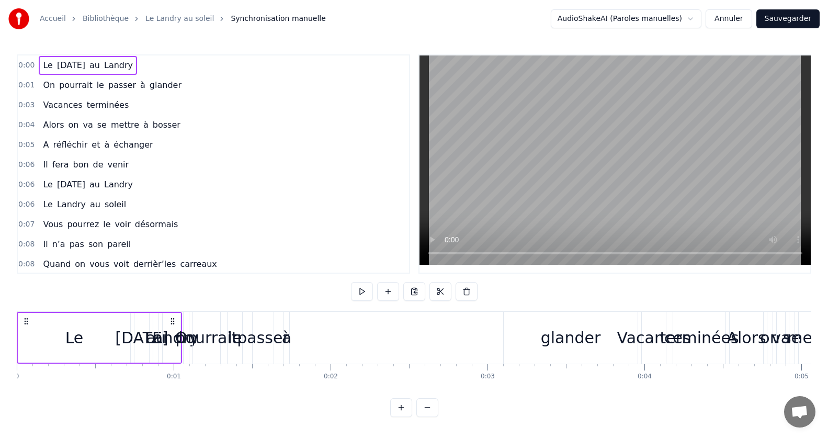
drag, startPoint x: 49, startPoint y: 304, endPoint x: 163, endPoint y: 303, distance: 114.0
click at [163, 303] on div "0:00 Le [DATE] au Landry 0:01 On pourrait le passer à glander 0:03 Vacances ter…" at bounding box center [414, 235] width 795 height 363
drag, startPoint x: 180, startPoint y: 343, endPoint x: 211, endPoint y: 343, distance: 30.3
click at [211, 343] on div "pourrait" at bounding box center [206, 338] width 62 height 24
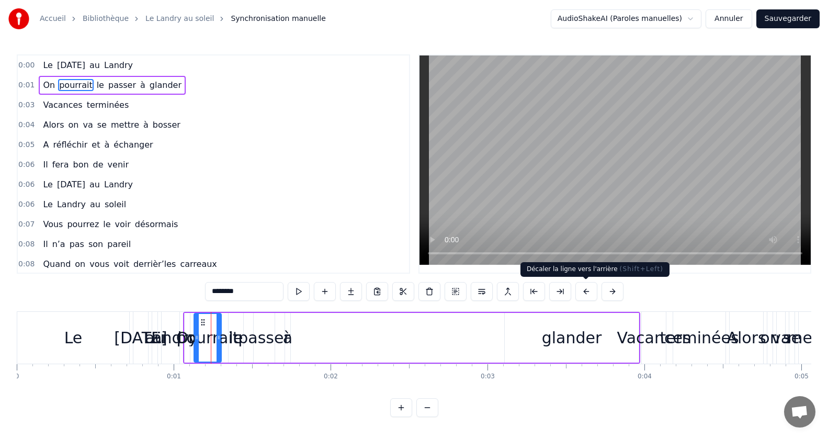
click at [585, 291] on button at bounding box center [586, 291] width 22 height 19
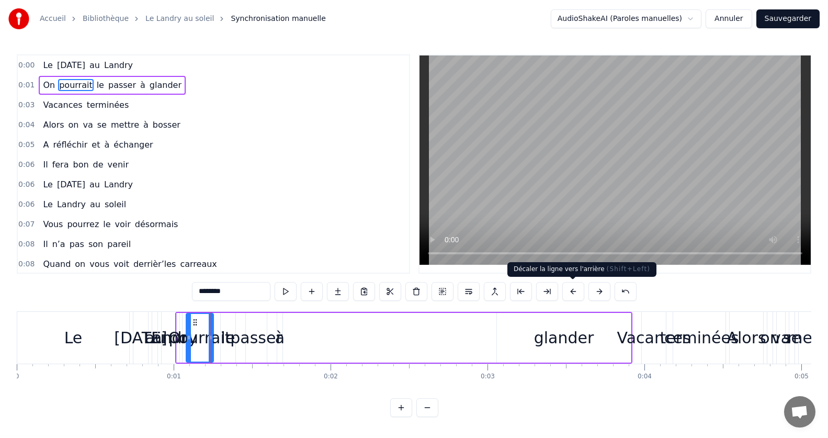
click at [582, 291] on button at bounding box center [573, 291] width 22 height 19
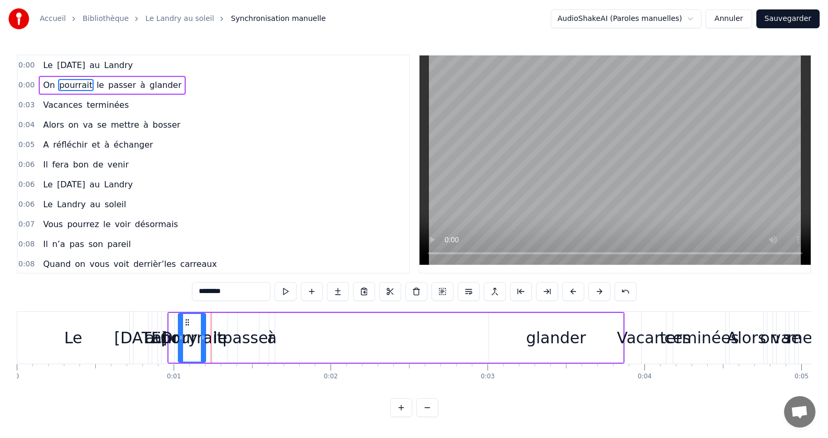
click at [582, 291] on button at bounding box center [573, 291] width 22 height 19
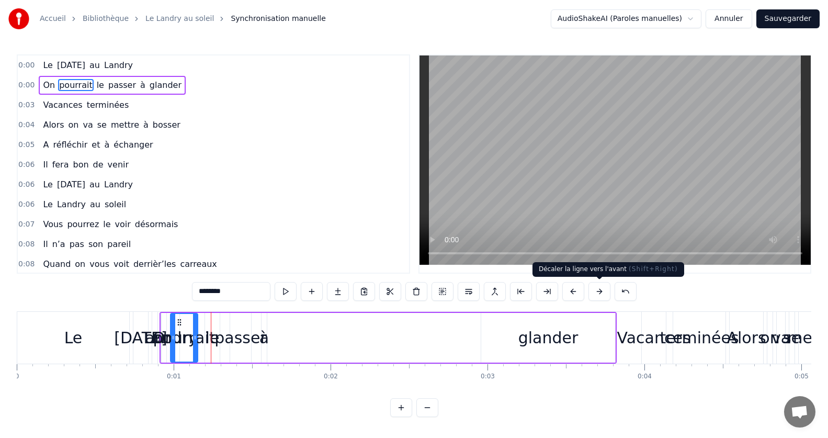
click at [599, 291] on button at bounding box center [600, 291] width 22 height 19
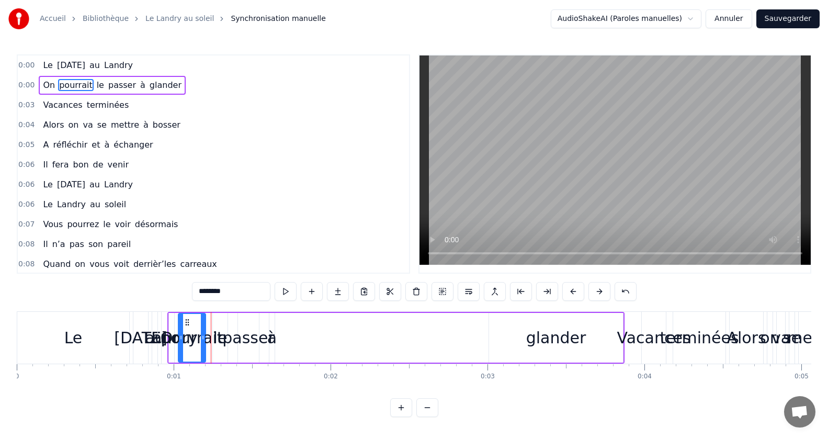
click at [599, 291] on button at bounding box center [600, 291] width 22 height 19
